Goal: Information Seeking & Learning: Learn about a topic

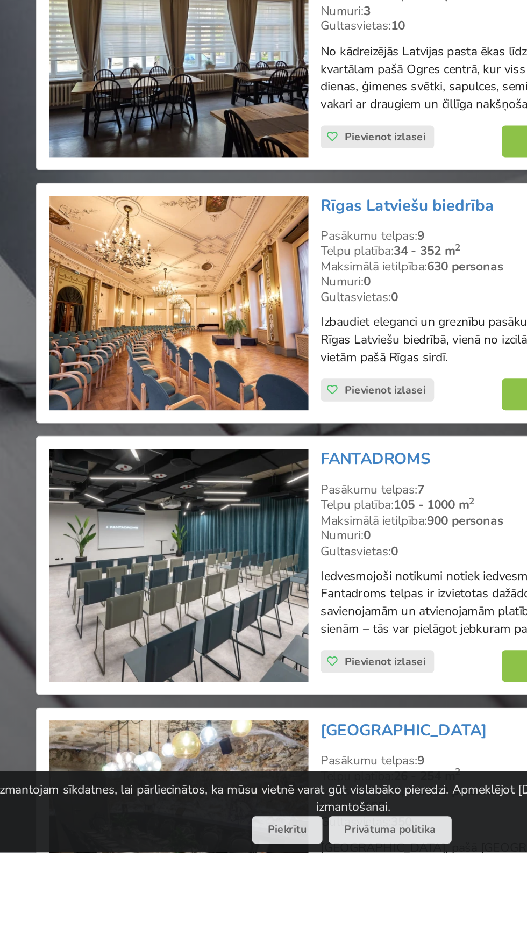
scroll to position [101, 0]
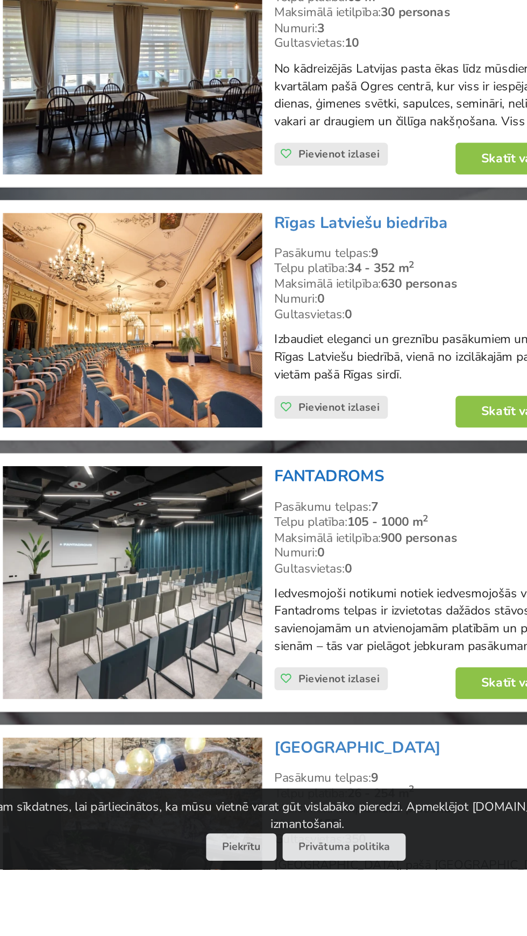
click at [281, 702] on link "FANTADROMS" at bounding box center [277, 695] width 67 height 13
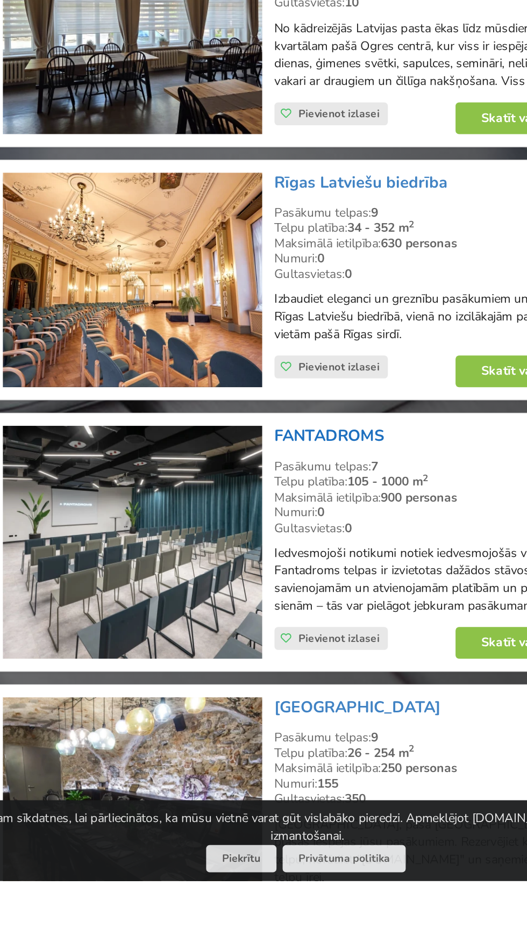
scroll to position [227, 0]
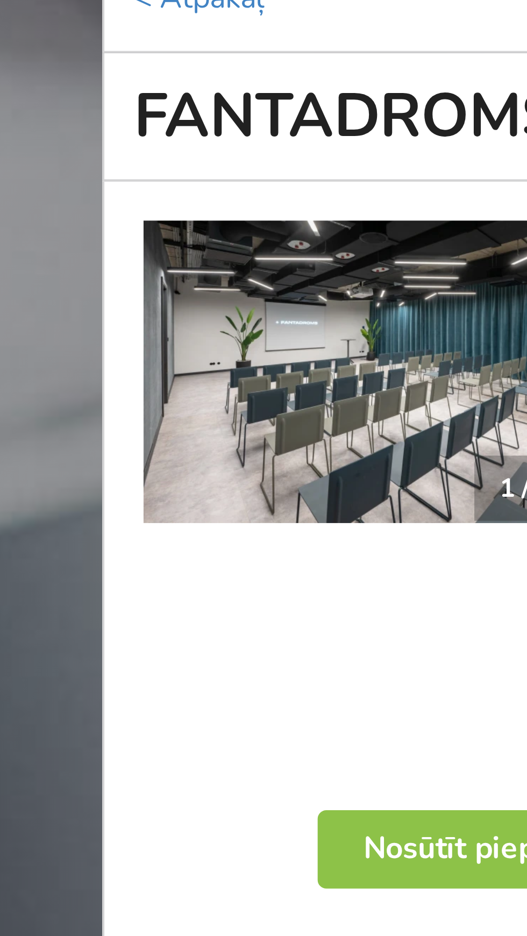
click at [139, 292] on img at bounding box center [135, 269] width 112 height 75
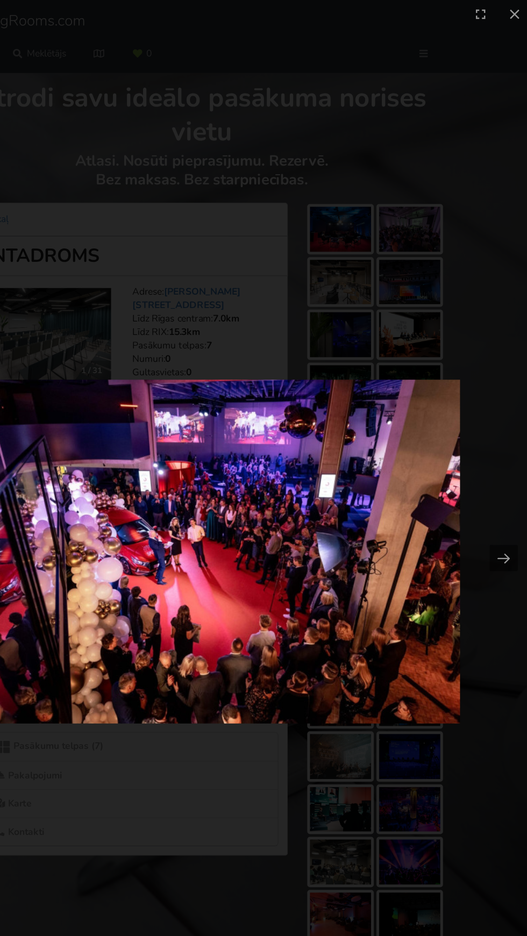
click at [490, 305] on picture at bounding box center [263, 443] width 527 height 836
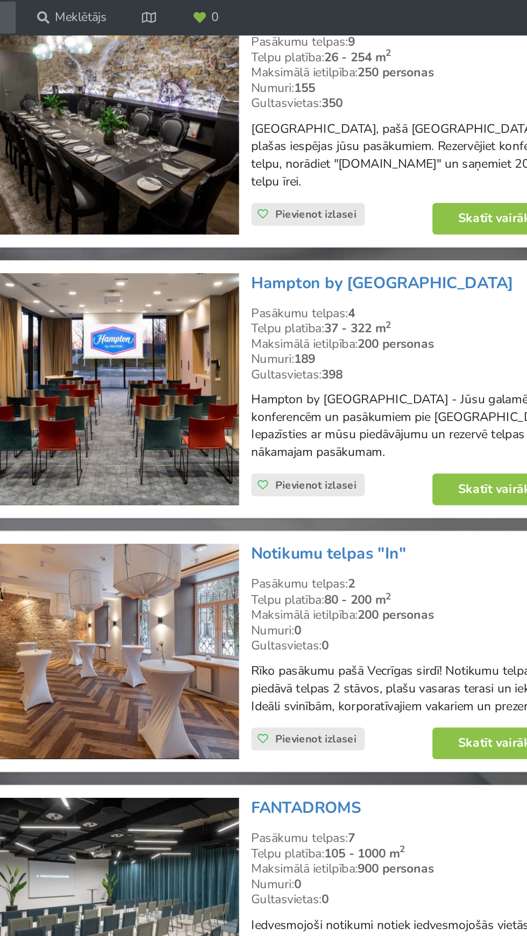
scroll to position [937, 0]
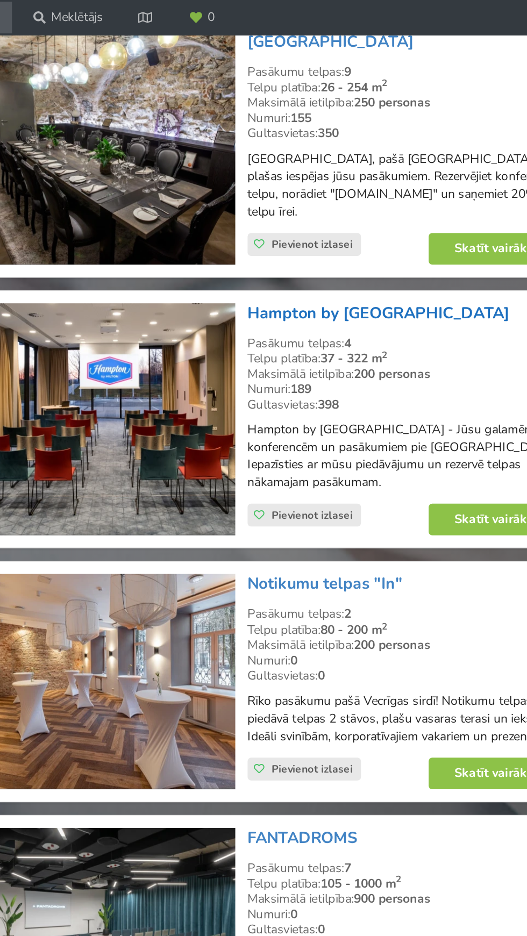
click at [346, 185] on link "Hampton by [GEOGRAPHIC_DATA]" at bounding box center [324, 191] width 160 height 13
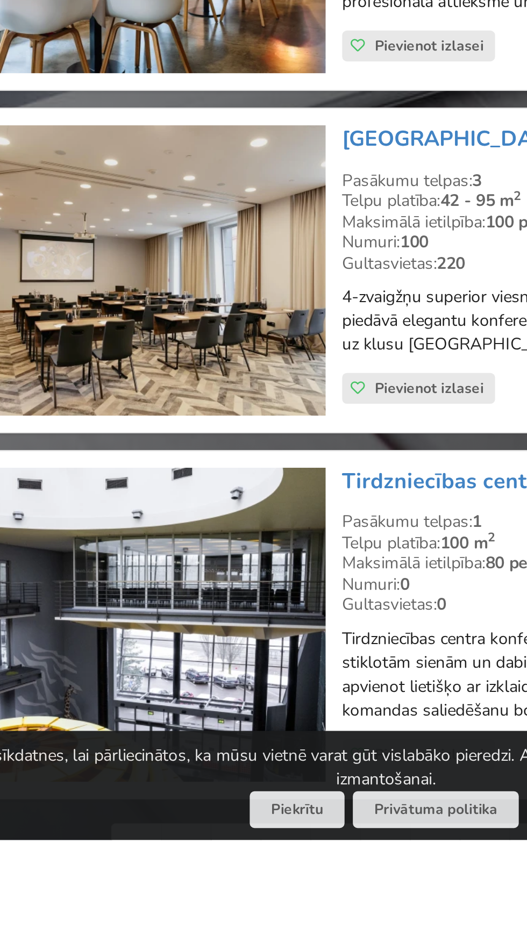
scroll to position [1972, 0]
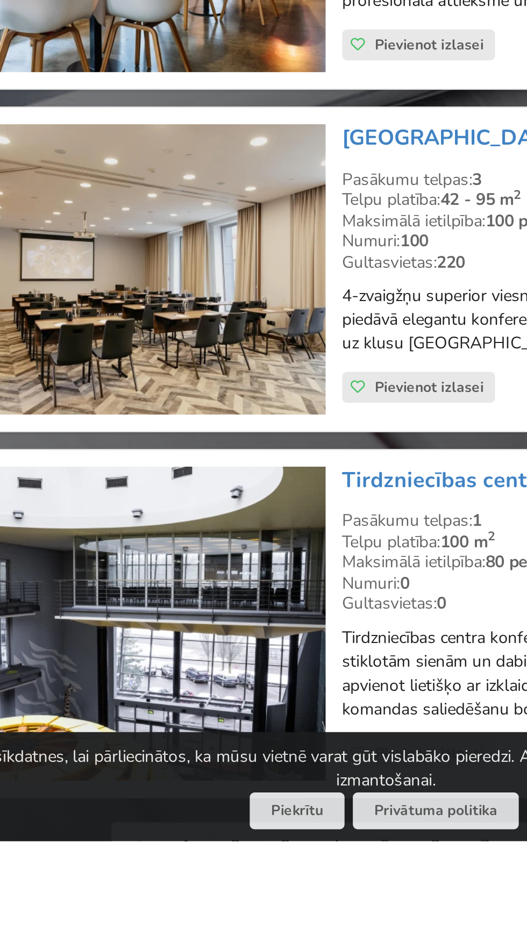
click at [206, 936] on link "2" at bounding box center [195, 939] width 23 height 22
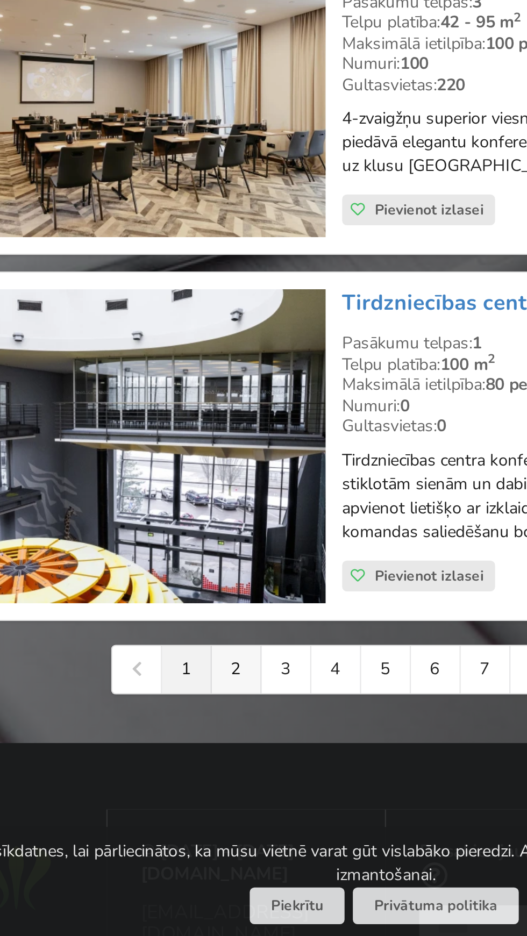
scroll to position [2096, 0]
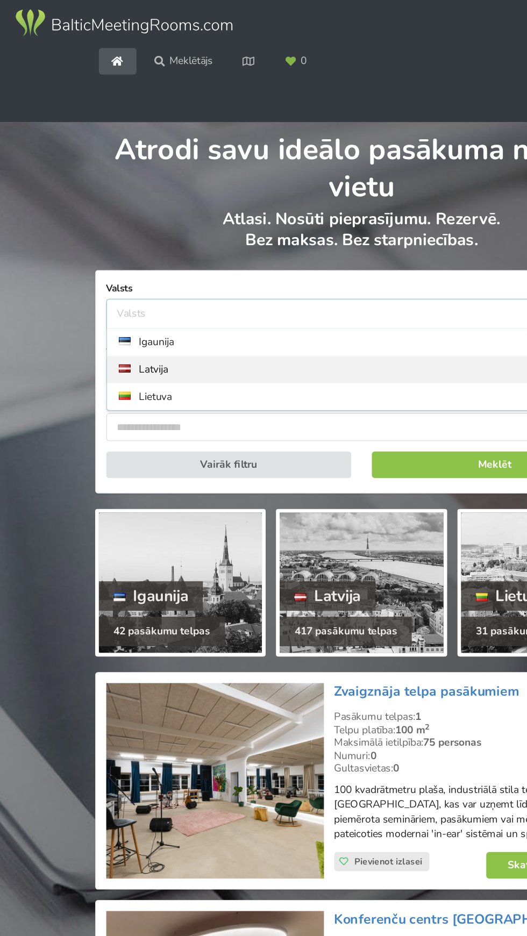
click at [119, 268] on div "Latvija" at bounding box center [264, 269] width 372 height 20
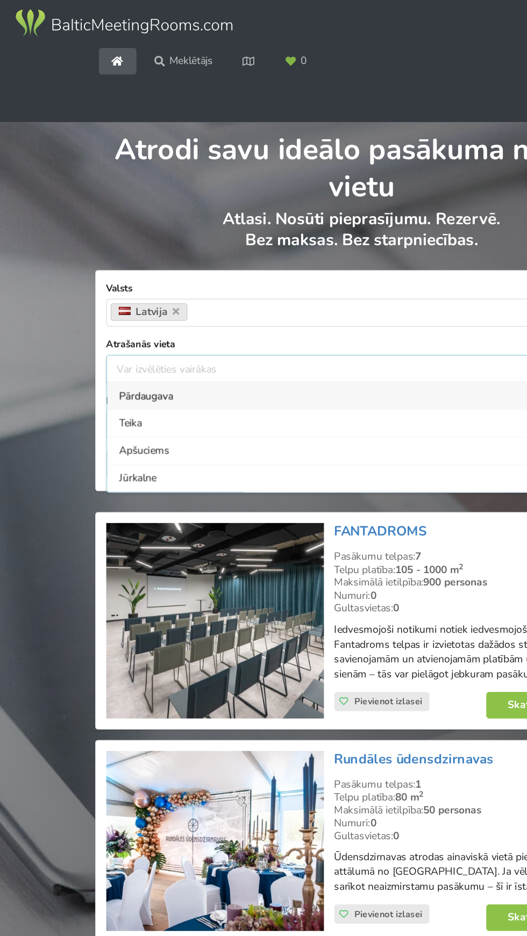
click at [226, 270] on div "Var izvēlēties vairākas Pārdaugava Teika Apšuciems Jūrkalne [GEOGRAPHIC_DATA] […" at bounding box center [263, 269] width 373 height 20
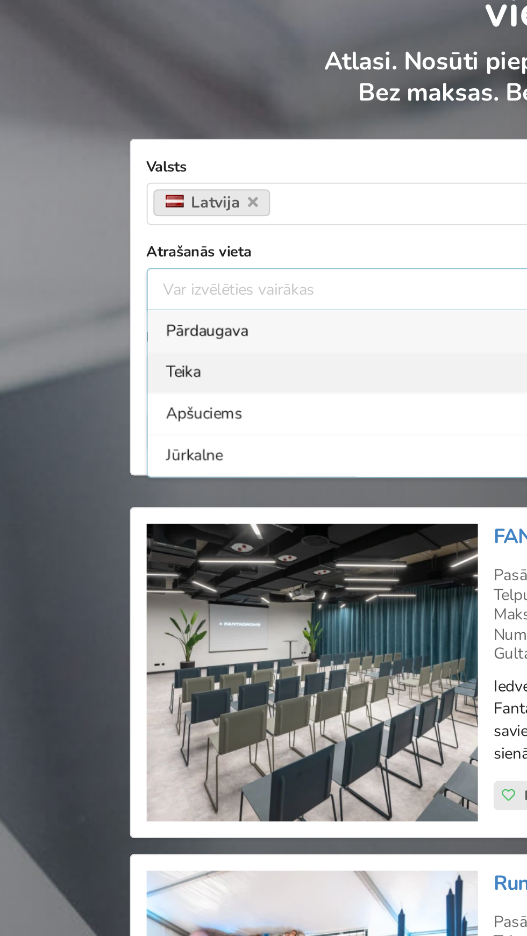
click at [130, 312] on div "Teika" at bounding box center [264, 308] width 372 height 20
